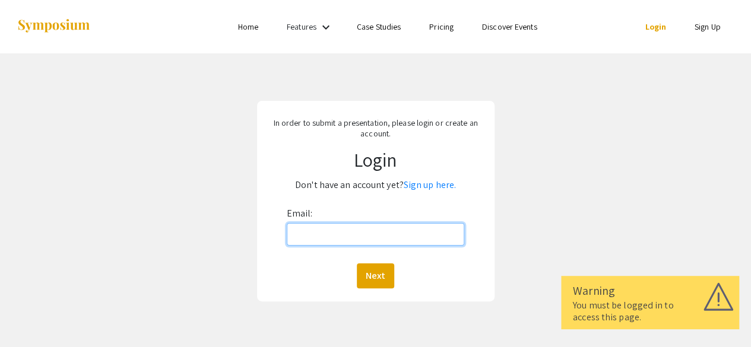
click at [316, 229] on input "Email:" at bounding box center [376, 234] width 178 height 23
type input "[EMAIL_ADDRESS][DOMAIN_NAME]"
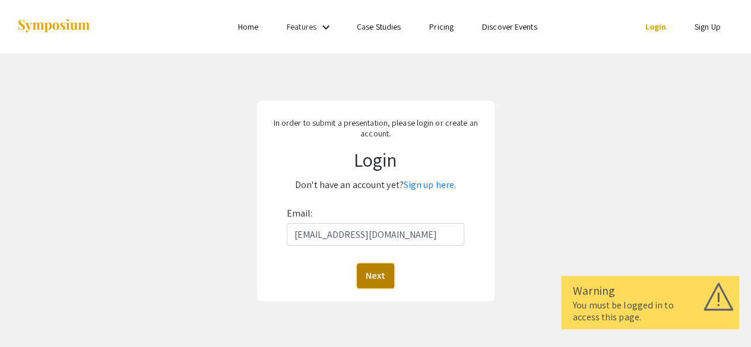
click at [372, 269] on button "Next" at bounding box center [375, 276] width 37 height 25
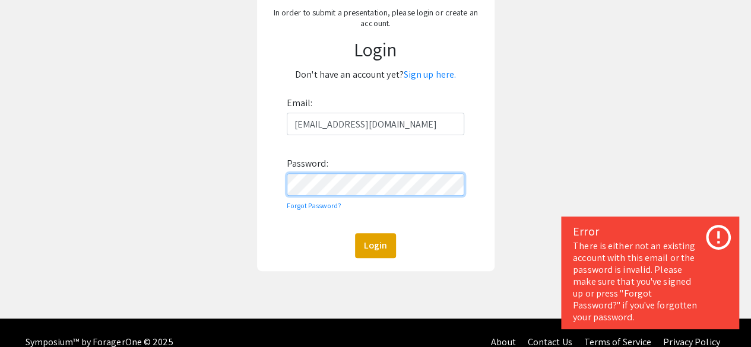
scroll to position [129, 0]
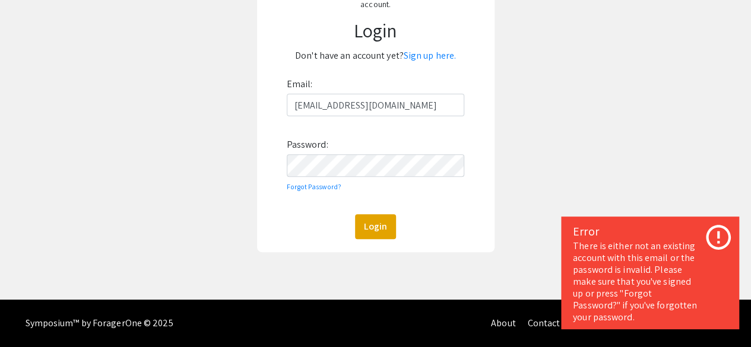
click at [709, 233] on icon at bounding box center [718, 237] width 25 height 25
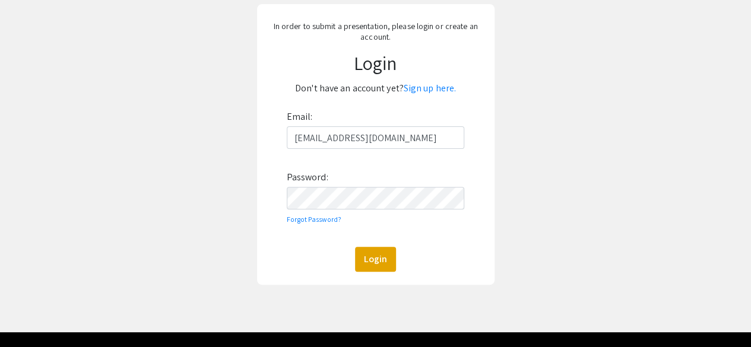
scroll to position [94, 0]
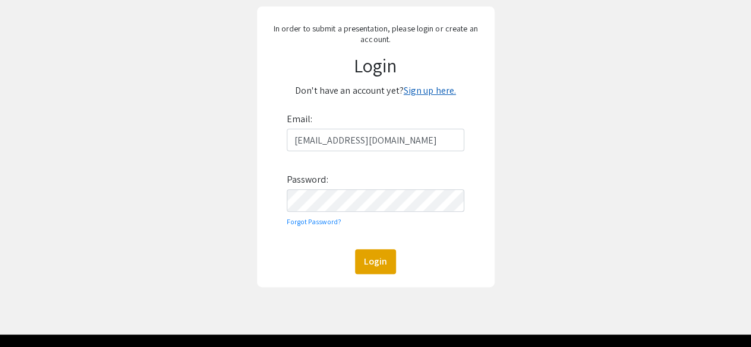
click at [429, 93] on link "Sign up here." at bounding box center [430, 90] width 52 height 12
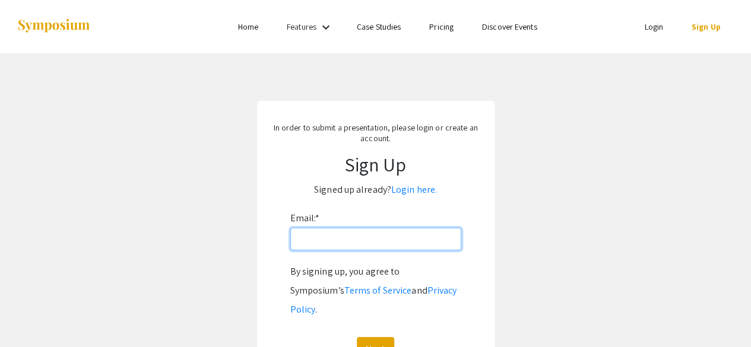
click at [336, 238] on input "Email: *" at bounding box center [375, 239] width 171 height 23
type input "[EMAIL_ADDRESS][DOMAIN_NAME]"
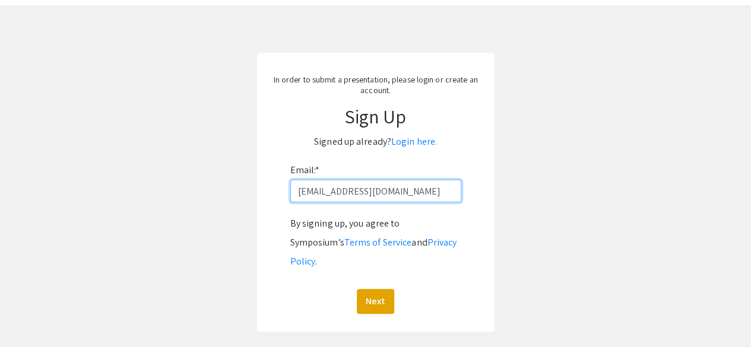
scroll to position [52, 0]
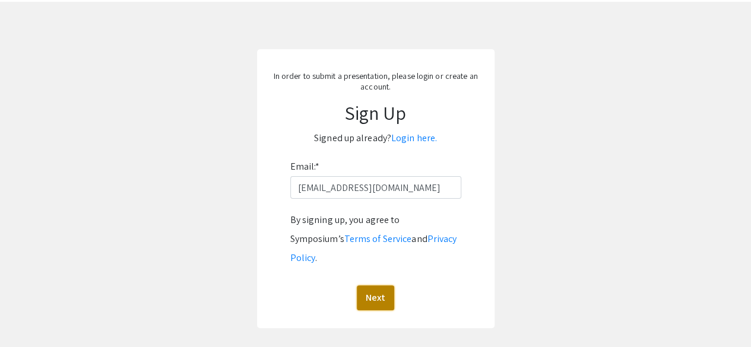
click at [390, 286] on button "Next" at bounding box center [375, 298] width 37 height 25
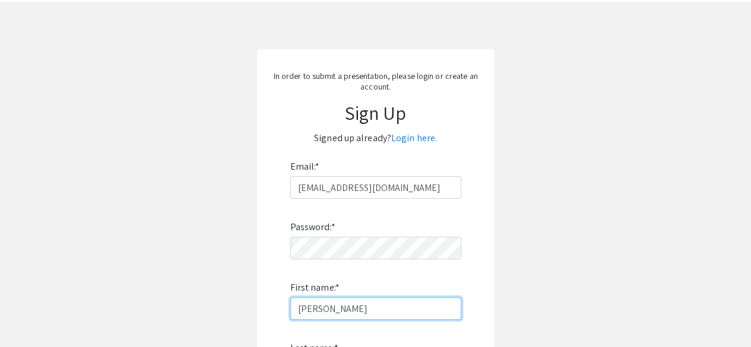
type input "[PERSON_NAME]"
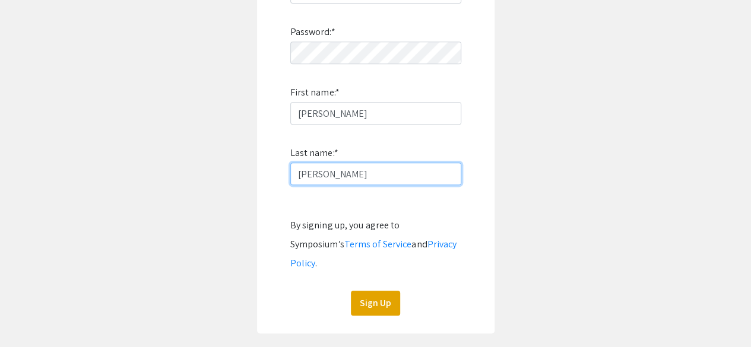
type input "[PERSON_NAME]"
click at [446, 291] on div "Sign Up" at bounding box center [375, 303] width 171 height 25
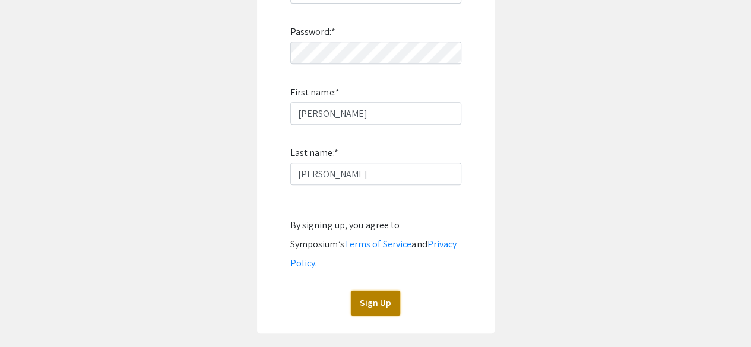
click at [394, 291] on button "Sign Up" at bounding box center [375, 303] width 49 height 25
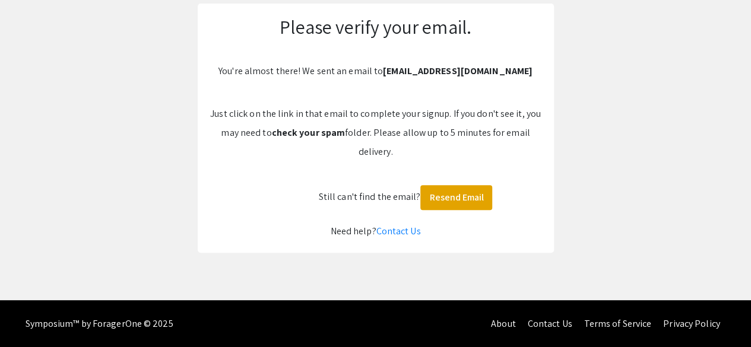
scroll to position [0, 0]
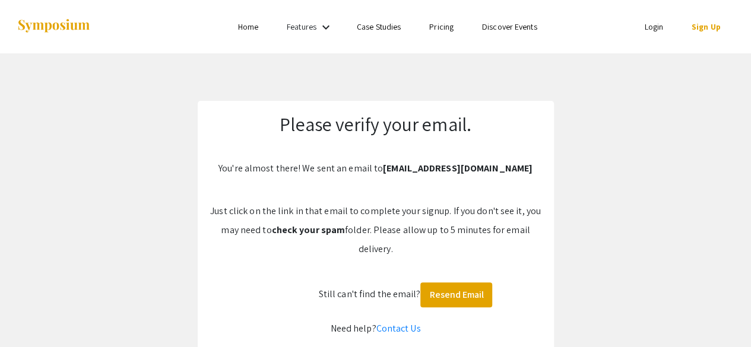
click at [658, 31] on link "Login" at bounding box center [653, 26] width 19 height 11
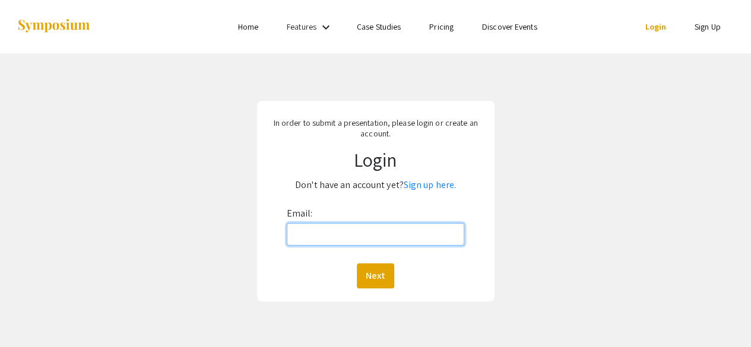
click at [438, 228] on input "Email:" at bounding box center [376, 234] width 178 height 23
type input "[EMAIL_ADDRESS][DOMAIN_NAME]"
click at [357, 264] on button "Next" at bounding box center [375, 276] width 37 height 25
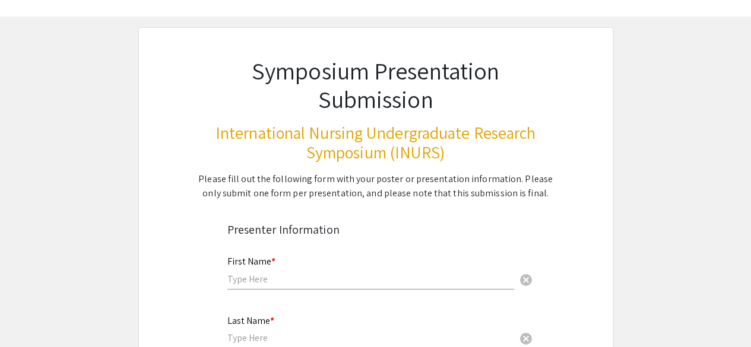
scroll to position [40, 0]
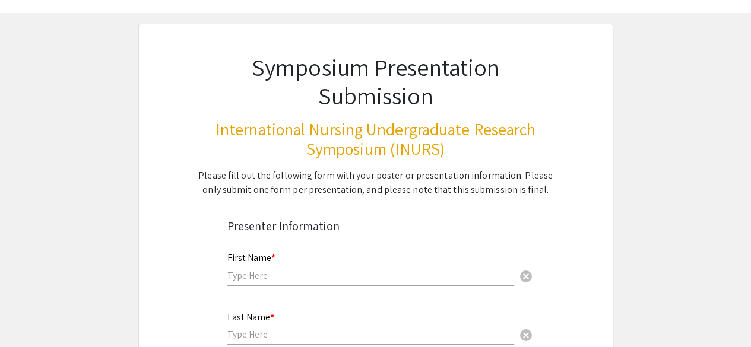
drag, startPoint x: 321, startPoint y: 283, endPoint x: 319, endPoint y: 275, distance: 7.3
click at [319, 275] on div "First Name * cancel" at bounding box center [370, 263] width 287 height 45
click at [319, 275] on input "text" at bounding box center [370, 275] width 287 height 12
type input "[PERSON_NAME]"
click at [275, 334] on input "text" at bounding box center [370, 334] width 287 height 12
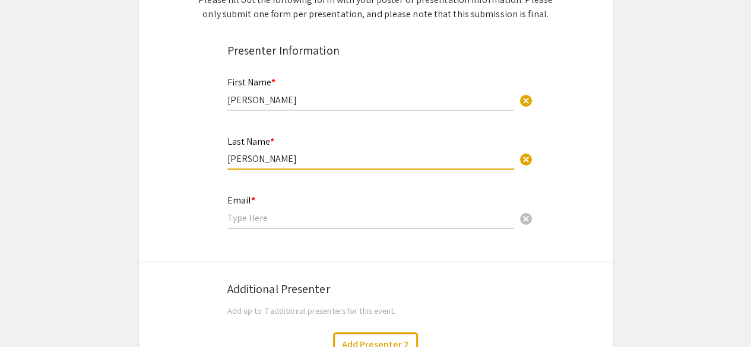
scroll to position [217, 0]
type input "[PERSON_NAME]"
click at [274, 220] on input "email" at bounding box center [370, 217] width 287 height 12
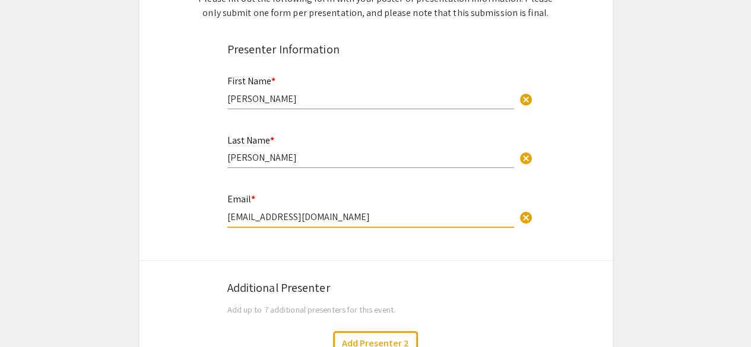
type input "[EMAIL_ADDRESS][DOMAIN_NAME]"
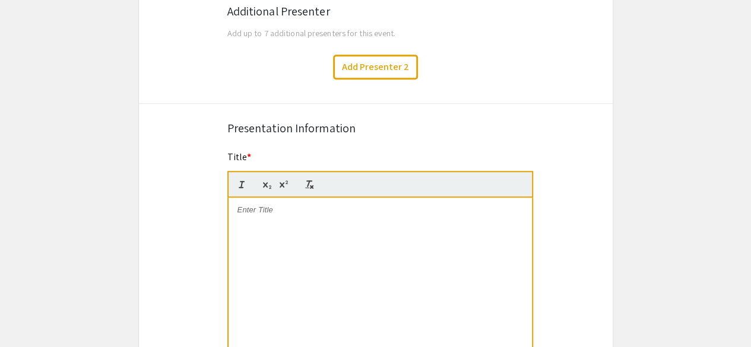
scroll to position [526, 0]
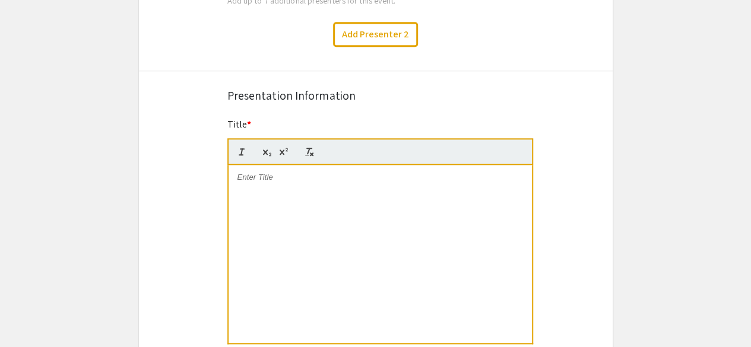
click at [274, 199] on div at bounding box center [380, 254] width 303 height 178
click at [204, 187] on div "Symposium Presentation Submission International Nursing Undergraduate Research …" at bounding box center [375, 214] width 475 height 1353
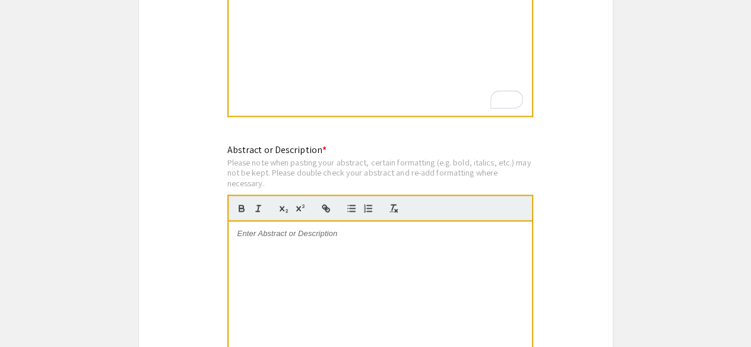
scroll to position [756, 0]
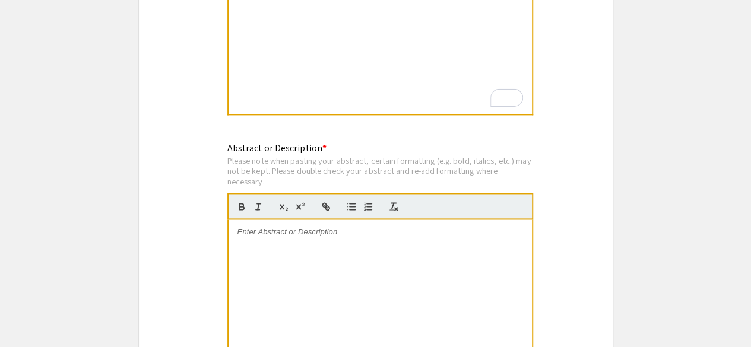
click at [284, 237] on p at bounding box center [380, 232] width 286 height 11
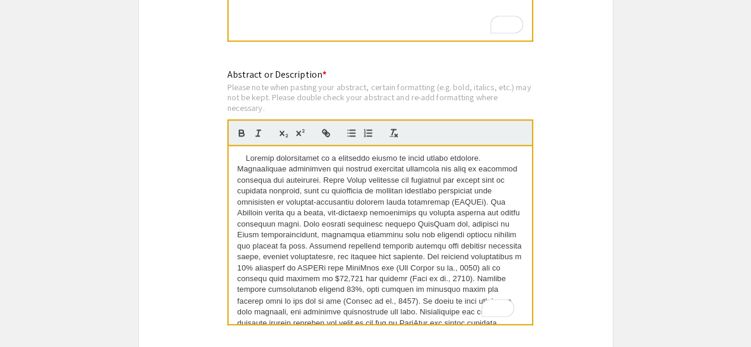
scroll to position [58, 0]
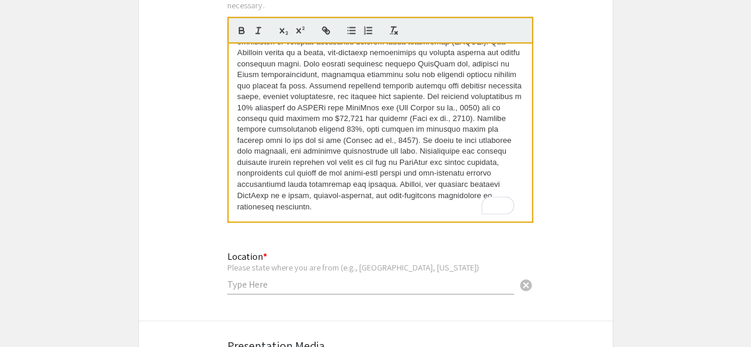
scroll to position [954, 0]
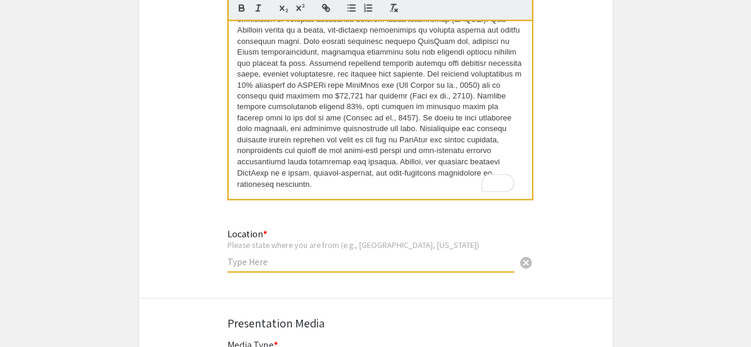
click at [275, 261] on input "text" at bounding box center [370, 261] width 287 height 12
type input "[US_STATE]"
click at [186, 271] on div "Location * Please state where you are from (e.g., [GEOGRAPHIC_DATA], [US_STATE]…" at bounding box center [376, 256] width 474 height 60
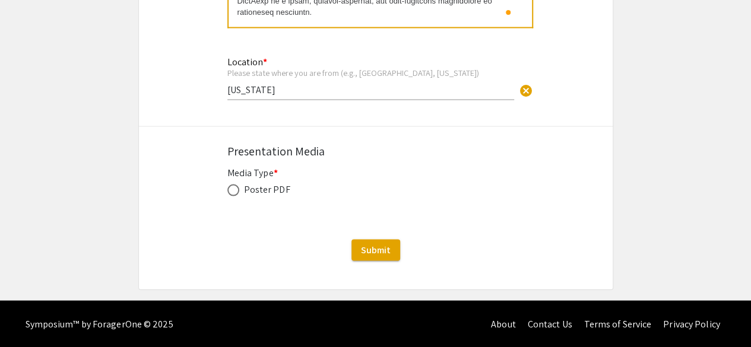
scroll to position [1128, 0]
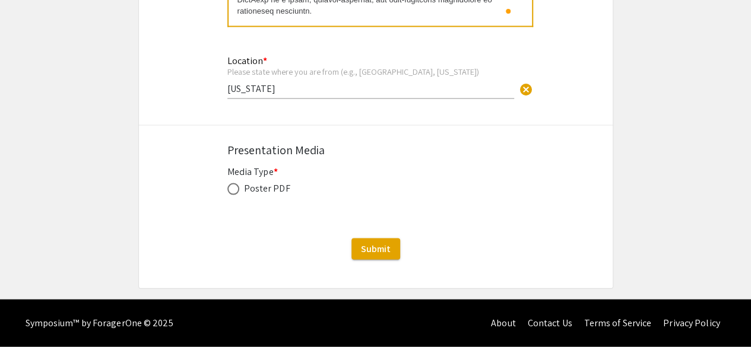
click at [231, 189] on span at bounding box center [233, 189] width 12 height 12
click at [231, 189] on input "radio" at bounding box center [233, 189] width 12 height 12
radio input "true"
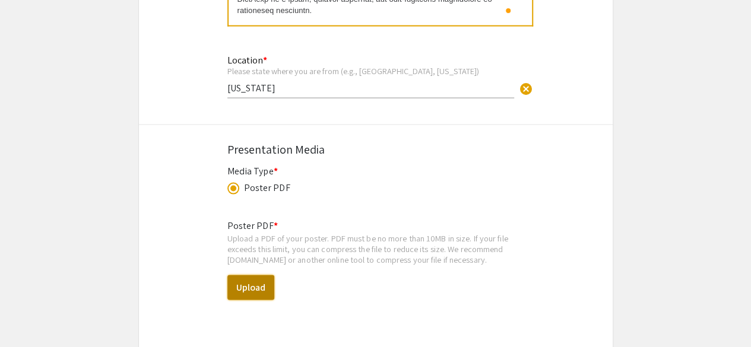
click at [251, 288] on button "Upload" at bounding box center [250, 287] width 47 height 25
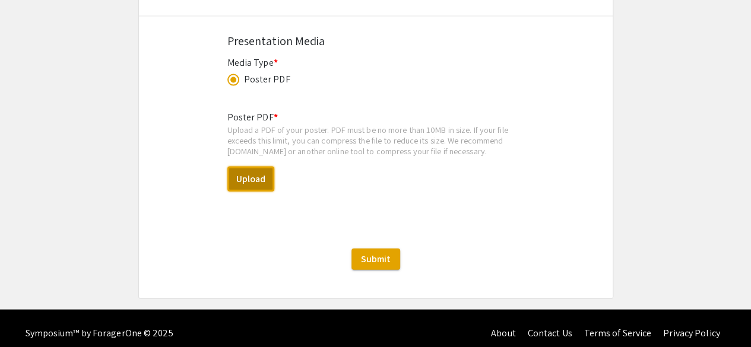
scroll to position [1237, 0]
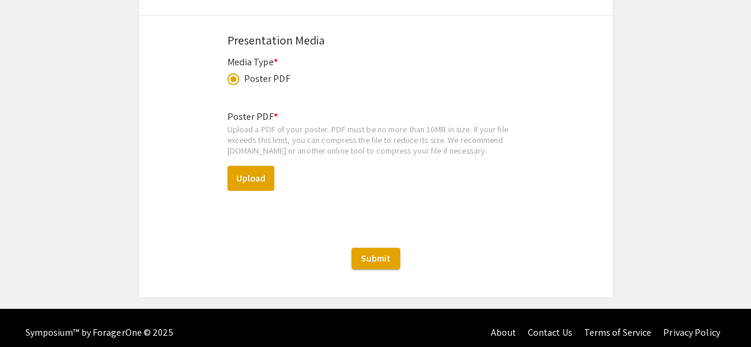
click at [518, 214] on div "Poster PDF * Upload a PDF of your poster. PDF must be no more than 10MB in size…" at bounding box center [375, 159] width 297 height 119
click at [268, 179] on button "Upload" at bounding box center [250, 178] width 47 height 25
click at [253, 176] on button "Upload" at bounding box center [250, 178] width 47 height 25
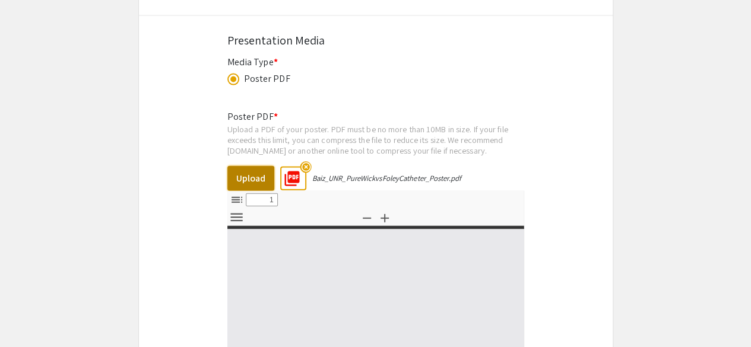
select select "custom"
type input "0"
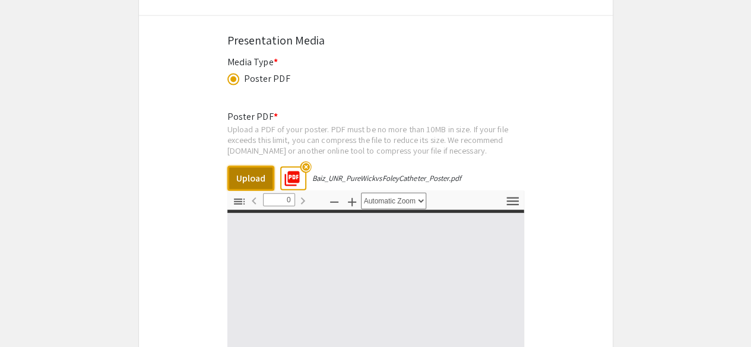
select select "custom"
type input "1"
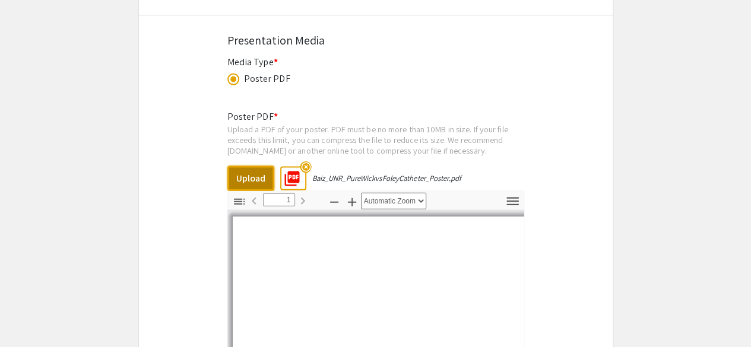
scroll to position [1363, 0]
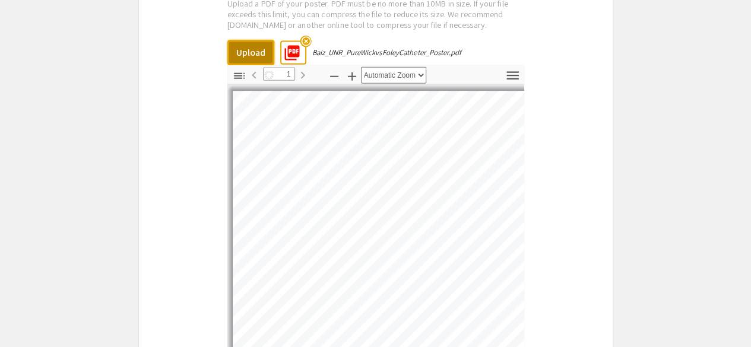
select select "auto"
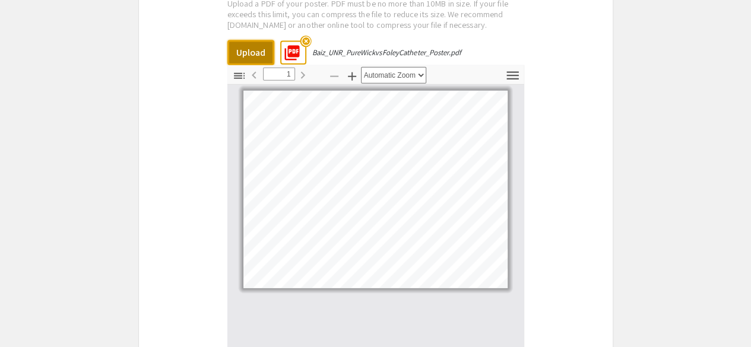
scroll to position [1557, 0]
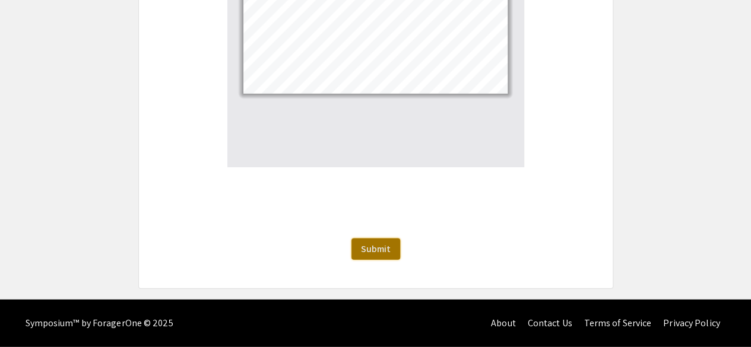
click at [356, 249] on button "Submit" at bounding box center [375, 249] width 49 height 21
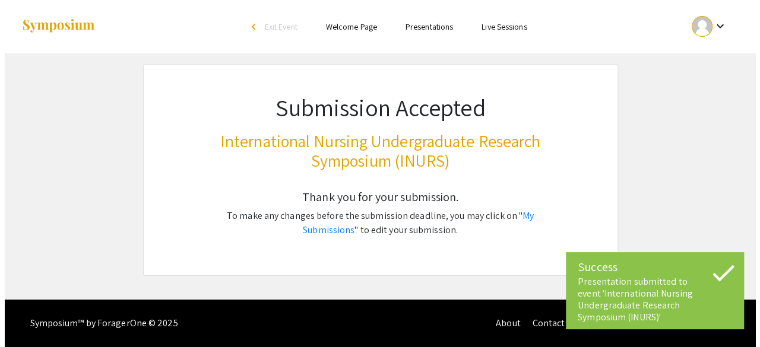
scroll to position [0, 0]
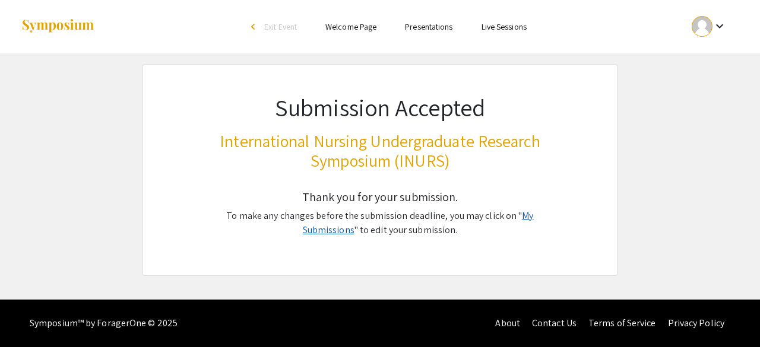
click at [526, 212] on link "My Submissions" at bounding box center [418, 223] width 231 height 27
